Goal: Ask a question: Seek information or help from site administrators or community

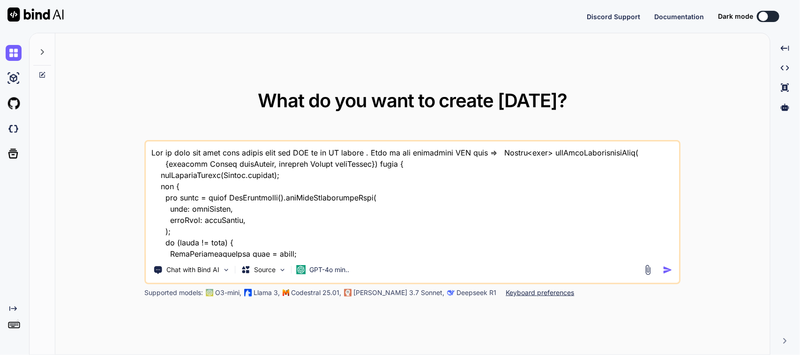
click at [303, 228] on textarea at bounding box center [412, 200] width 533 height 116
type textarea "x"
type textarea "p"
type textarea "x"
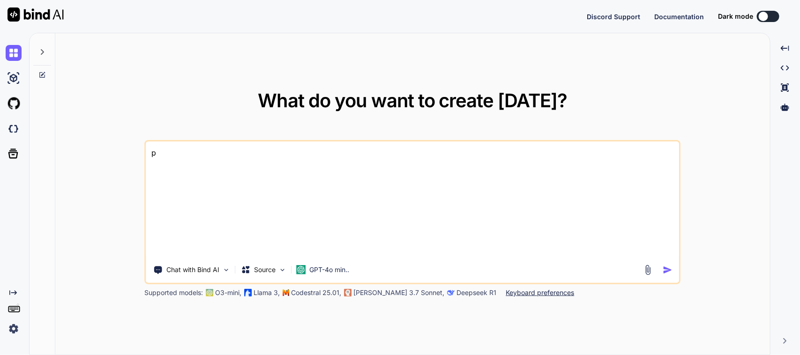
type textarea "pl"
type textarea "x"
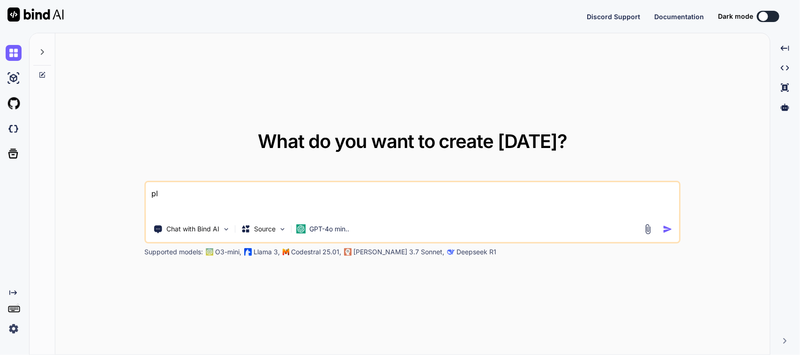
type textarea "ple"
type textarea "x"
type textarea "plea"
type textarea "x"
type textarea "pleas"
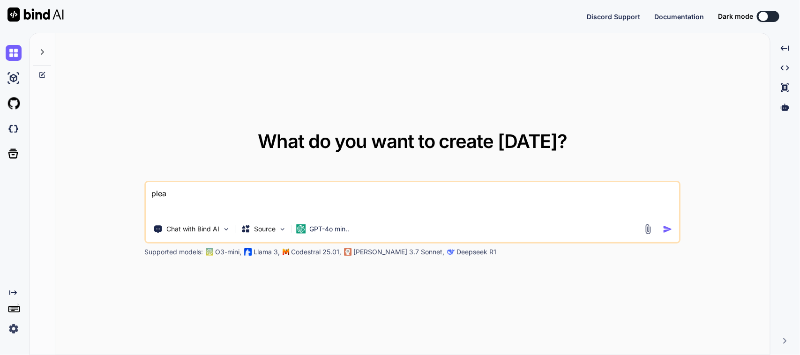
type textarea "x"
type textarea "please"
type textarea "x"
type textarea "please"
type textarea "x"
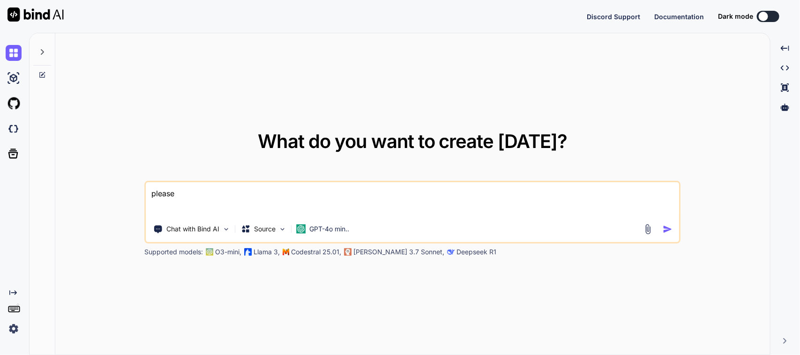
type textarea "please c"
type textarea "x"
type textarea "please cr"
type textarea "x"
type textarea "please cre"
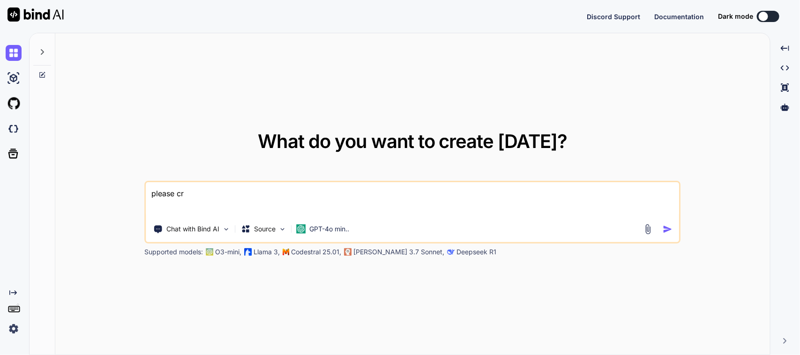
type textarea "x"
type textarea "please cret"
type textarea "x"
type textarea "please crete"
type textarea "x"
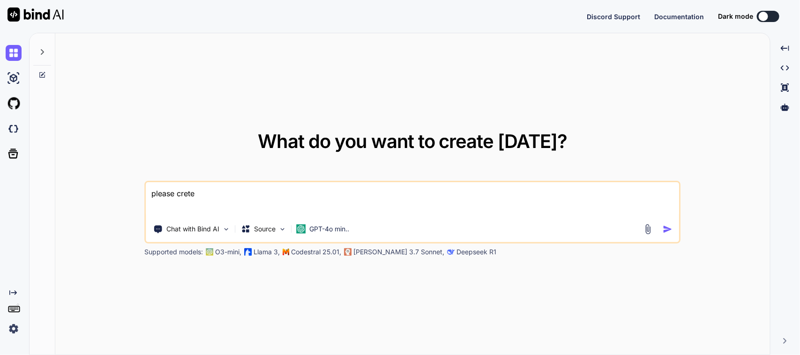
type textarea "please crete"
type textarea "x"
type textarea "please crete"
type textarea "x"
type textarea "please cret"
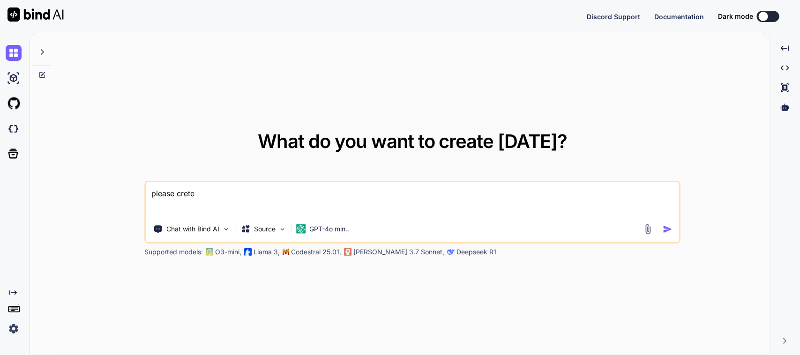
type textarea "x"
type textarea "please cre"
type textarea "x"
type textarea "please crea"
type textarea "x"
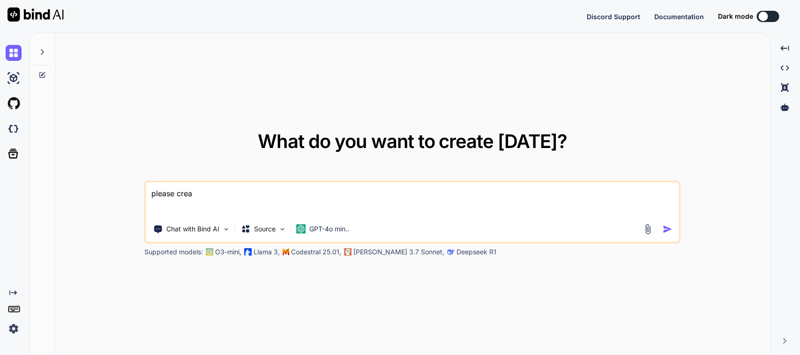
type textarea "please creat"
type textarea "x"
type textarea "please create"
type textarea "x"
type textarea "please create"
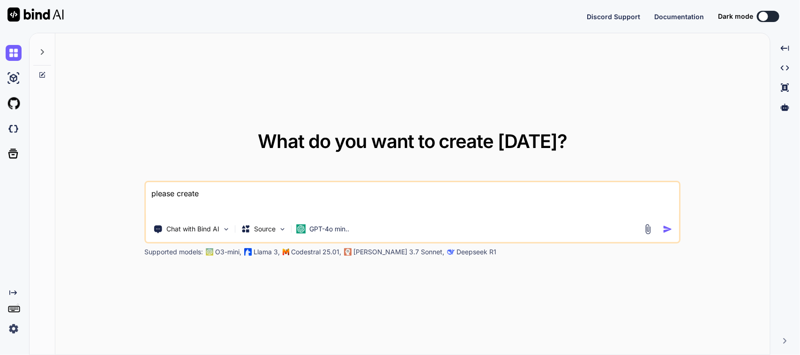
type textarea "x"
type textarea "please create t"
type textarea "x"
type textarea "please create th"
type textarea "x"
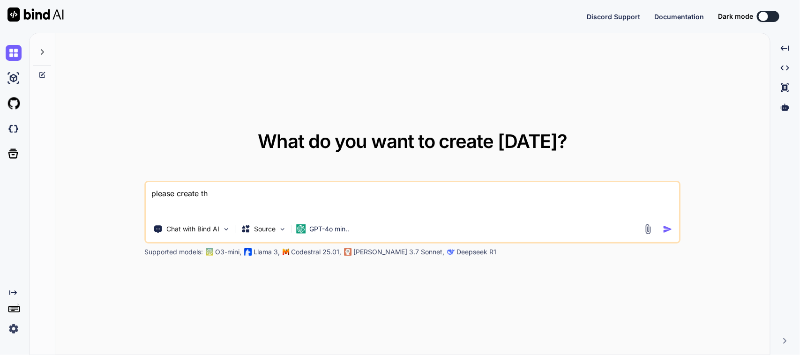
type textarea "please create the"
type textarea "x"
type textarea "please create the"
type textarea "x"
type textarea "please create the o"
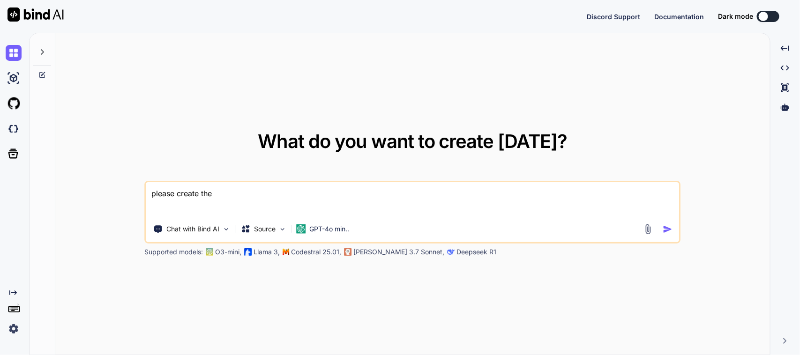
type textarea "x"
type textarea "please create the ob"
type textarea "x"
type textarea "please create the obj"
type textarea "x"
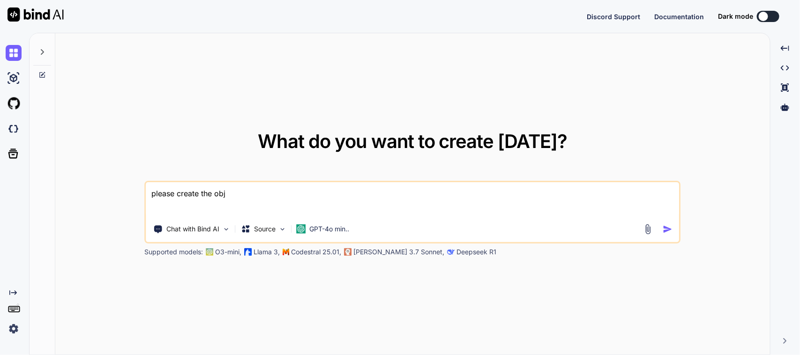
type textarea "please create the obje"
type textarea "x"
type textarea "please create the objec"
type textarea "x"
type textarea "please create the object"
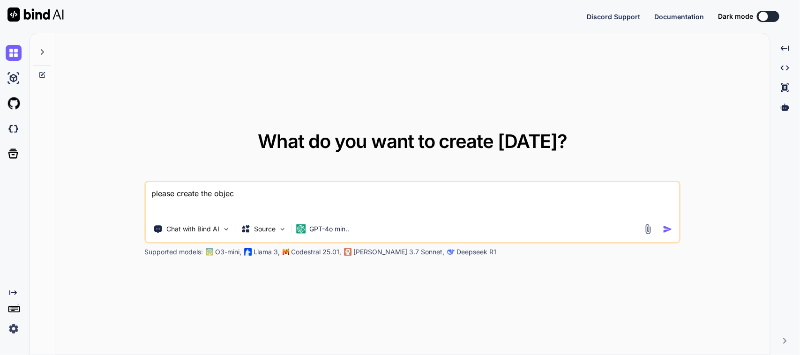
type textarea "x"
type textarea "please create the objecti"
type textarea "x"
type textarea "please create the objectiv"
type textarea "x"
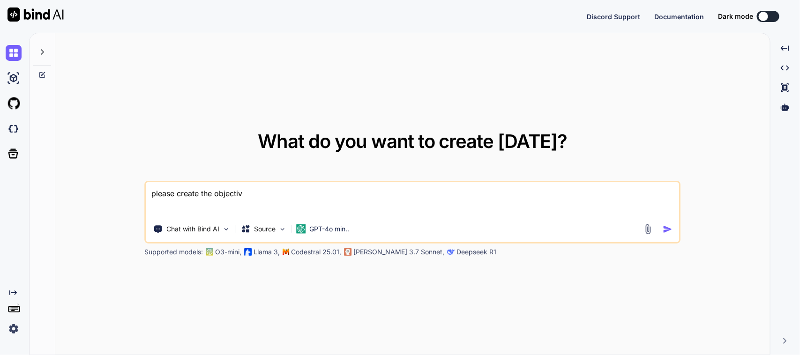
type textarea "please create the objective"
type textarea "x"
type textarea "please create the objectives"
type textarea "x"
type textarea "please create the objectives"
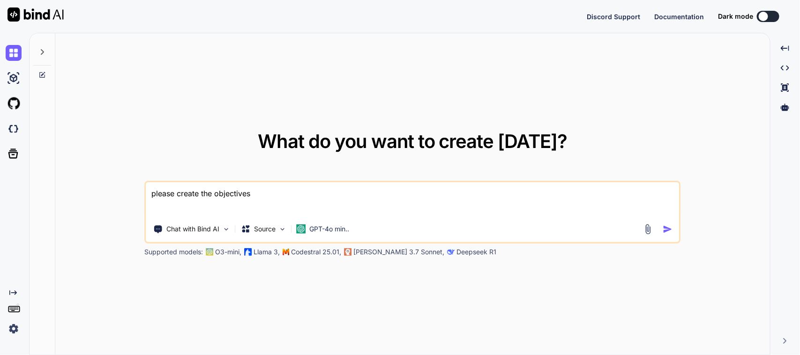
type textarea "x"
type textarea "please create the objectives f"
type textarea "x"
type textarea "please create the objectives fo"
type textarea "x"
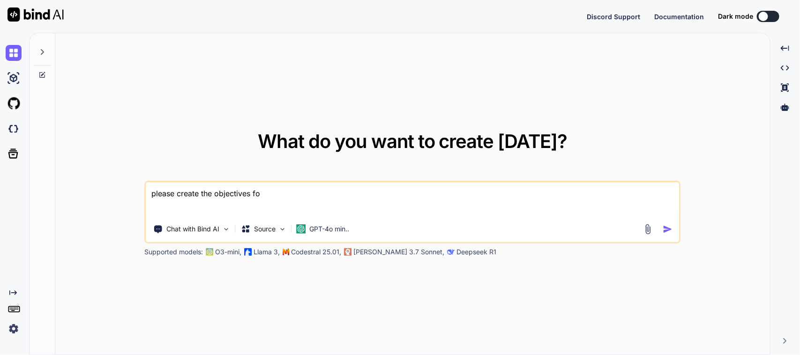
type textarea "please create the objectives for"
type textarea "x"
type textarea "please create the objectives for"
type textarea "x"
type textarea "please create the objectives for t"
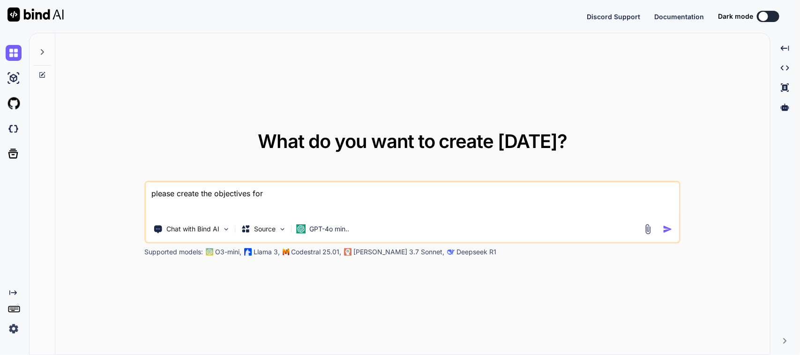
type textarea "x"
type textarea "please create the objectives for th"
type textarea "x"
type textarea "please create the objectives for the"
type textarea "x"
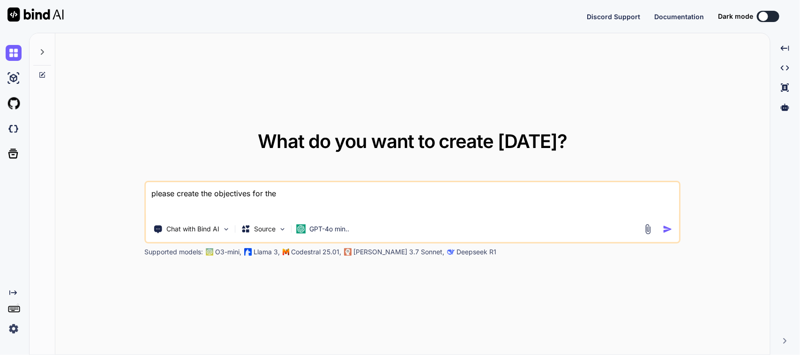
type textarea "please create the objectives for the"
type textarea "x"
type textarea "please create the objectives for the f"
type textarea "x"
type textarea "please create the objectives for the fi"
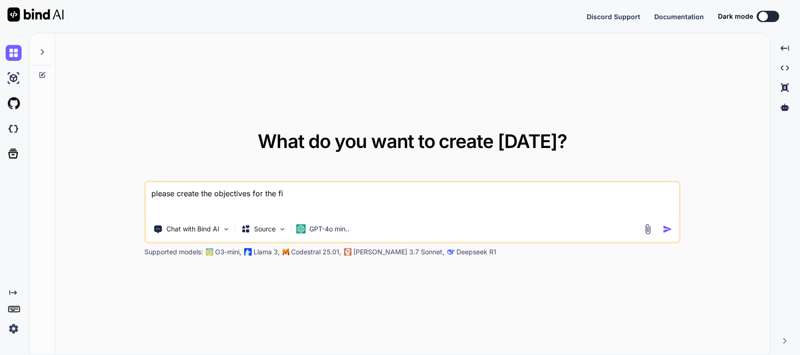
type textarea "x"
type textarea "please create the objectives for the f"
type textarea "x"
type textarea "please create the objectives for the fo"
type textarea "x"
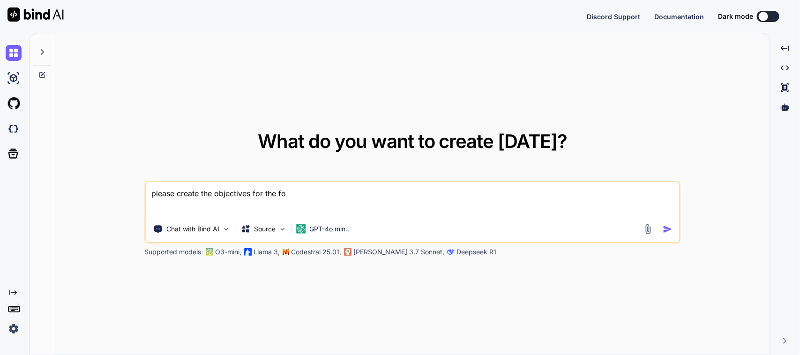
type textarea "please create the objectives for the for"
type textarea "x"
type textarea "please create the objectives for the for"
type textarea "x"
type textarea "please create the objectives for the for t"
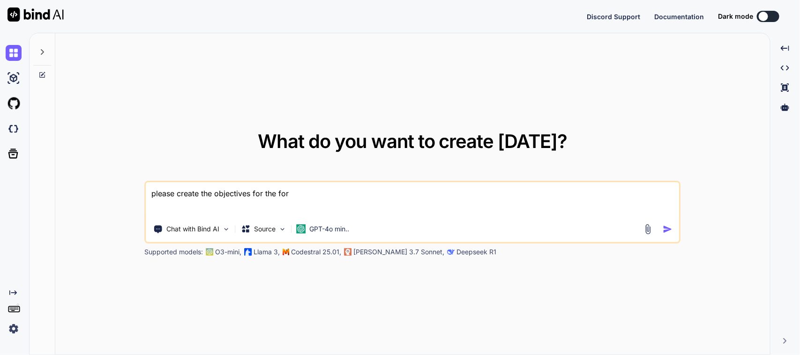
type textarea "x"
type textarea "please create the objectives for the for th"
type textarea "x"
type textarea "please create the objectives for the for the"
type textarea "x"
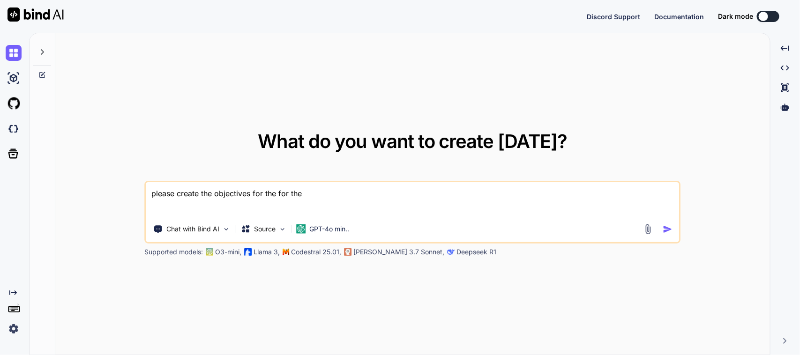
type textarea "please create the objectives for the for the"
type textarea "x"
type textarea "please create the objectives for the for the g"
type textarea "x"
type textarea "please create the objectives for the for the gi"
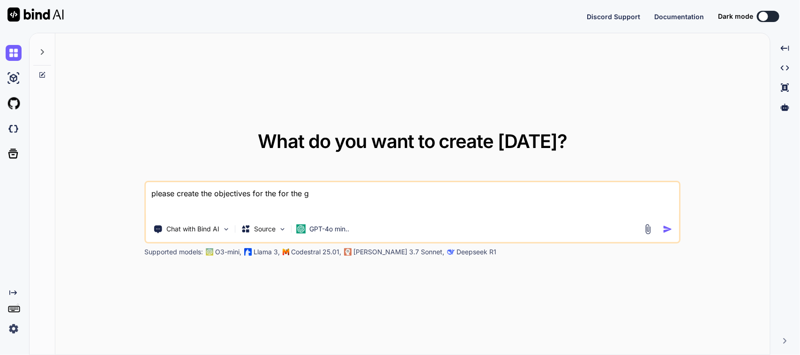
type textarea "x"
type textarea "please create the objectives for the for the giv"
type textarea "x"
type textarea "please create the objectives for the for the give"
type textarea "x"
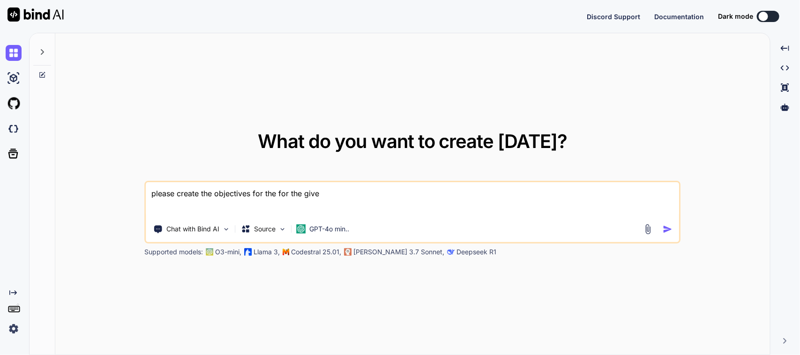
type textarea "please create the objectives for the for the given"
type textarea "x"
type textarea "please create the objectives for the for the given"
type textarea "x"
type textarea "please create the objectives for the for the given t"
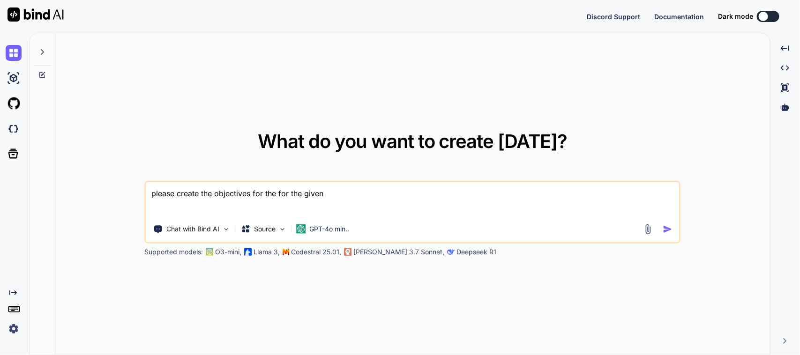
type textarea "x"
type textarea "please create the objectives for the for the given ta"
type textarea "x"
type textarea "please create the objectives for the for the given tas"
type textarea "x"
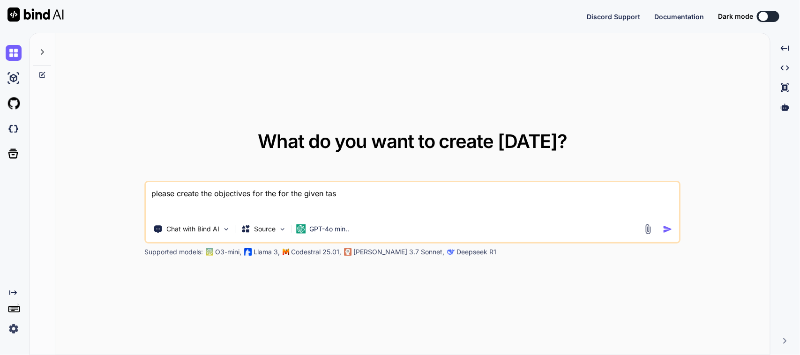
type textarea "please create the objectives for the for the given task"
type textarea "x"
type textarea "please create the objectives for the for the given task"
type textarea "x"
type textarea "please create the objectives for the for the given task i"
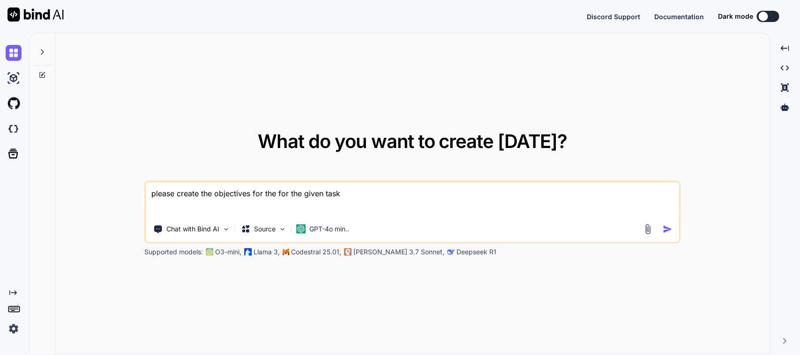
type textarea "x"
type textarea "please create the objectives for the for the given task in"
type textarea "x"
type textarea "please create the objectives for the for the given task in"
type textarea "x"
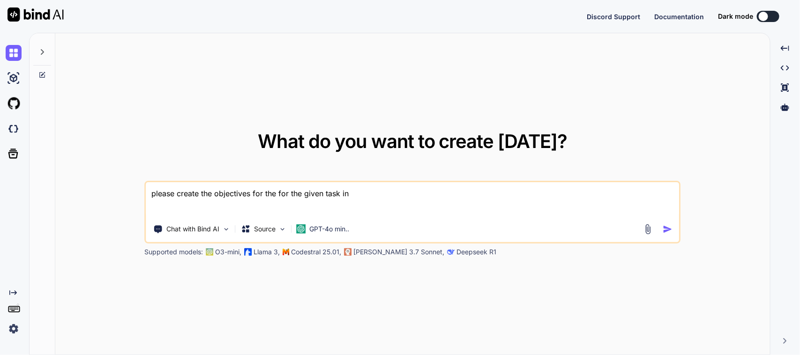
type textarea "please create the objectives for the for the given task in 2"
type textarea "x"
type textarea "please create the objectives for the for the given task in 20"
type textarea "x"
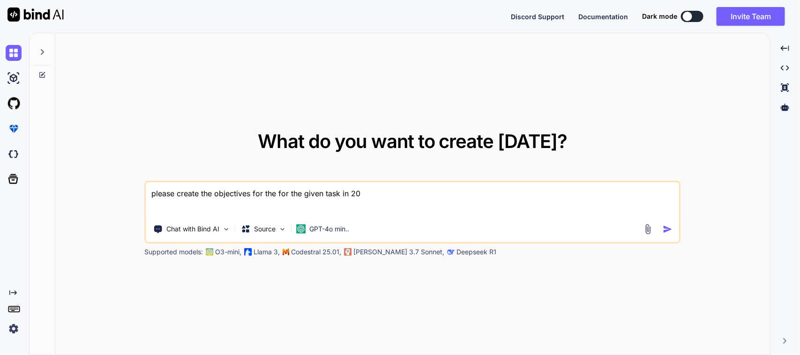
type textarea "please create the objectives for the for the given task in 20"
type textarea "x"
type textarea "please create the objectives for the for the given task in 20 m"
type textarea "x"
type textarea "please create the objectives for the for the given task in 20 ma"
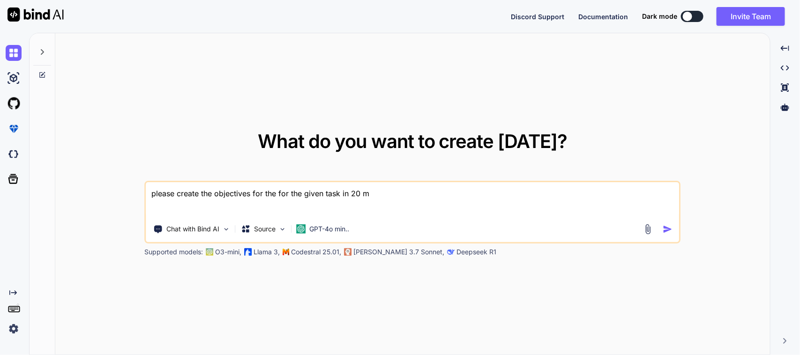
type textarea "x"
type textarea "please create the objectives for the for the given task in 20 max"
type textarea "x"
type textarea "please create the objectives for the for the given task in 20 max"
type textarea "x"
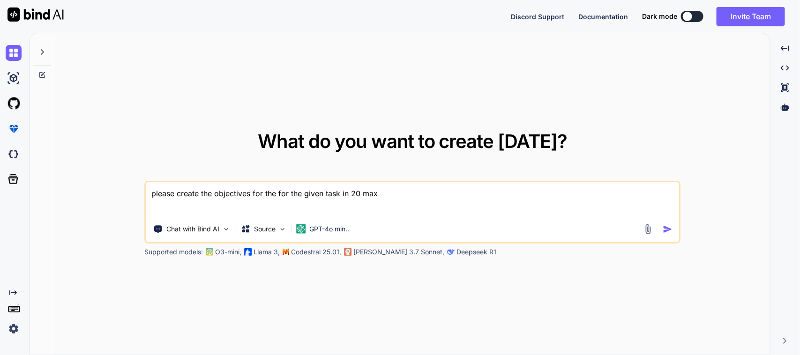
type textarea "please create the objectives for the for the given task in 20 max"
type textarea "x"
type textarea "please create the objectives for the for the given task in 20 max."
type textarea "x"
type textarea "please create the objectives for the for the given task in 20 max."
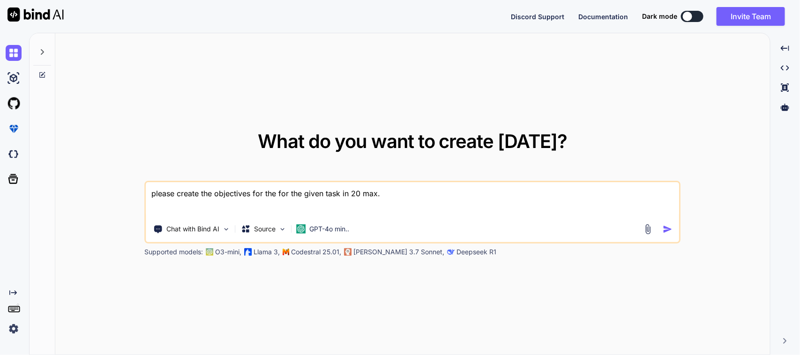
type textarea "x"
type textarea "please create the objectives for the for the given task in 20 max."
type textarea "x"
type textarea "please create the objectives for the for the given task in 20 max"
type textarea "x"
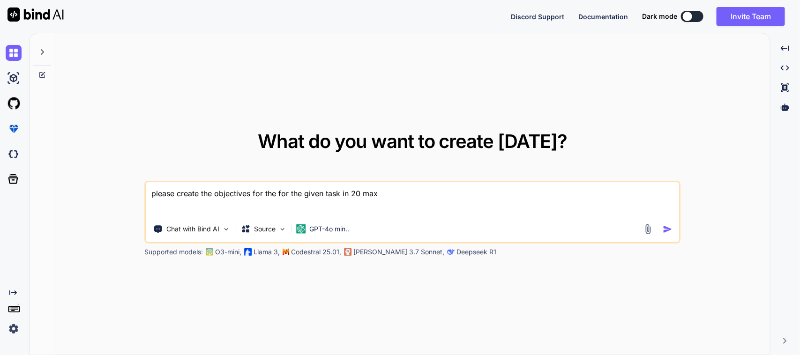
type textarea "please create the objectives for the for the given task in 20 max"
type textarea "x"
type textarea "please create the objectives for the for the given task in 20 max f"
type textarea "x"
type textarea "please create the objectives for the for the given task in 20 max fop"
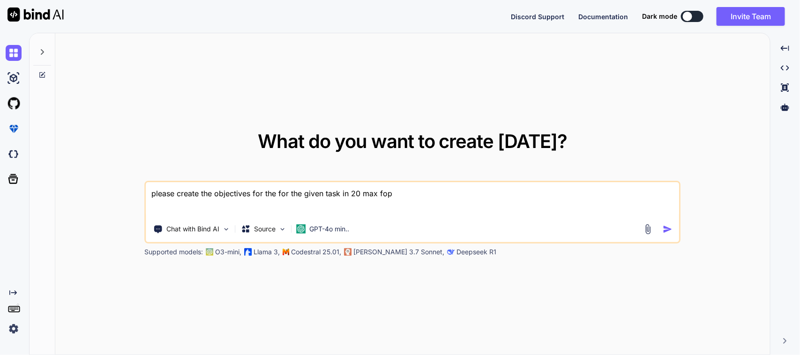
type textarea "x"
type textarea "please create the objectives for the for the given task in 20 max fopr"
type textarea "x"
type textarea "please create the objectives for the for the given task in 20 max fopr"
type textarea "x"
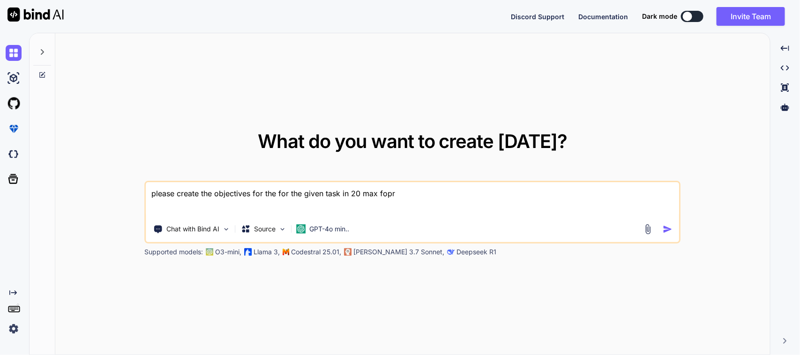
type textarea "please create the objectives for the for the given task in 20 max fopr"
type textarea "x"
type textarea "please create the objectives for the for the given task in 20 max fop"
type textarea "x"
type textarea "please create the objectives for the for the given task in 20 max fo"
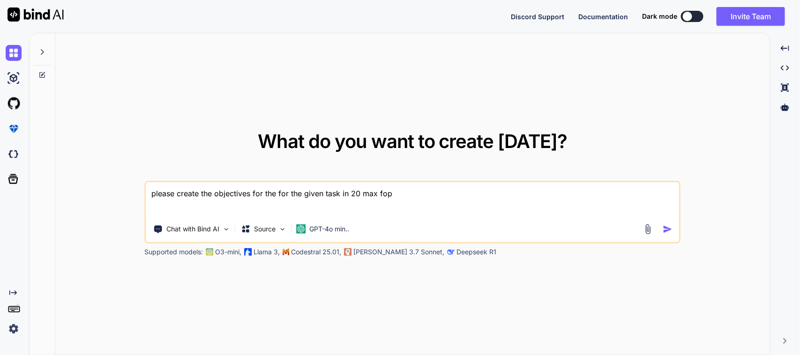
type textarea "x"
type textarea "please create the objectives for the for the given task in 20 max for"
type textarea "x"
type textarea "please create the objectives for the for the given task in 20 max for"
type textarea "x"
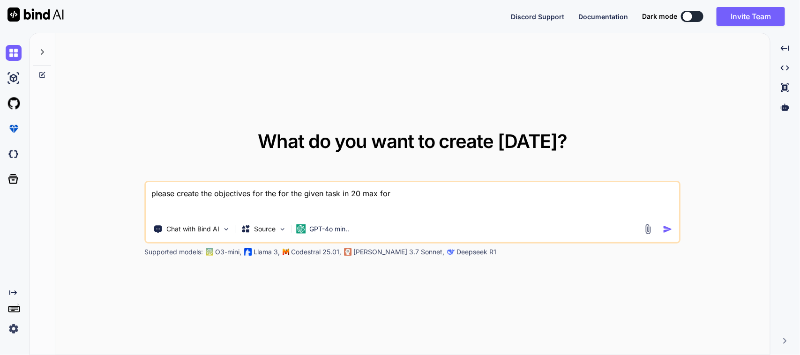
type textarea "please create the objectives for the for the given task in 20 max for e"
type textarea "x"
type textarea "please create the objectives for the for the given task in 20 max for ea"
type textarea "x"
type textarea "please create the objectives for the for the given task in 20 max for eac"
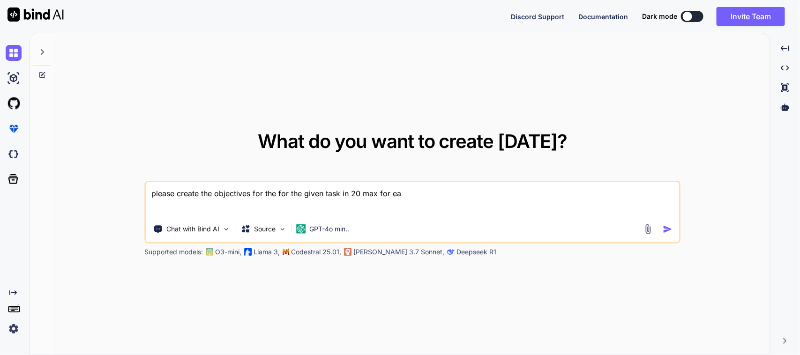
type textarea "x"
type textarea "please create the objectives for the for the given task in 20 max for each"
type textarea "x"
type textarea "please create the objectives for the for the given task in 20 max for each"
type textarea "x"
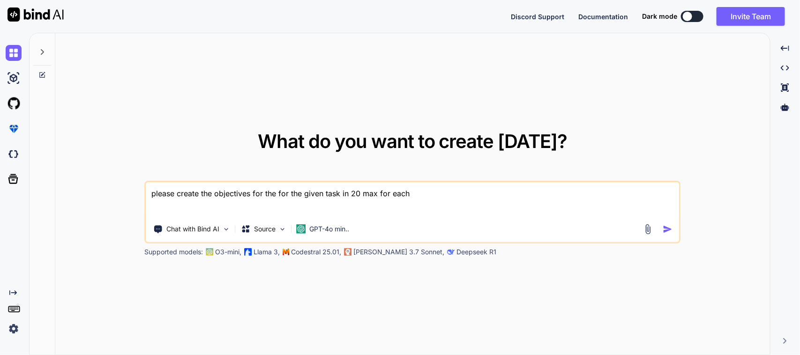
type textarea "please create the objectives for the for the given task in 20 max for each t"
type textarea "x"
type textarea "please create the objectives for the for the given task in 20 max for each ta"
type textarea "x"
type textarea "please create the objectives for the for the given task in 20 max for each tas"
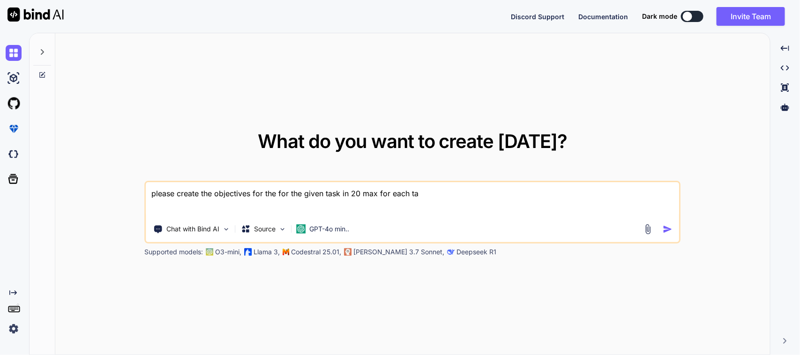
type textarea "x"
type textarea "please create the objectives for the for the given task in 20 max for each tasj"
type textarea "x"
type textarea "please create the objectives for the for the given task in 20 max for each tas"
type textarea "x"
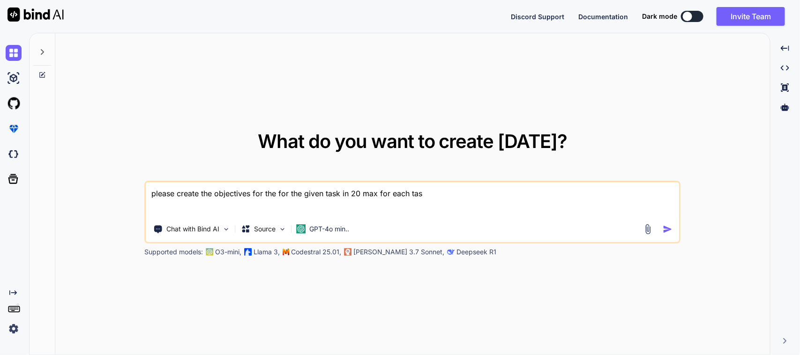
type textarea "please create the objectives for the for the given task in 20 max for each task"
paste textarea "• Worked on to Implement inventory movement request queue api in Item detail sc…"
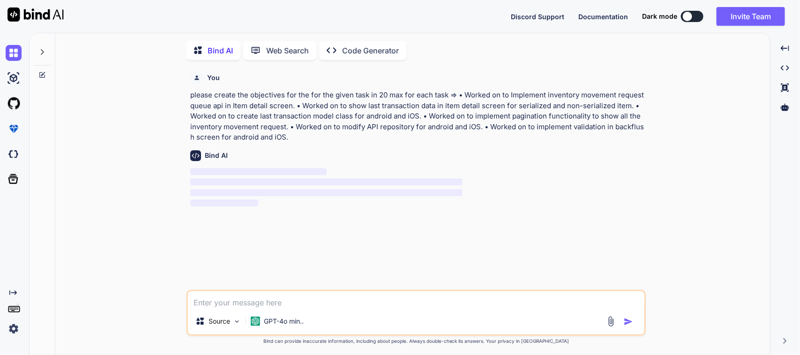
scroll to position [4, 0]
